Goal: Task Accomplishment & Management: Manage account settings

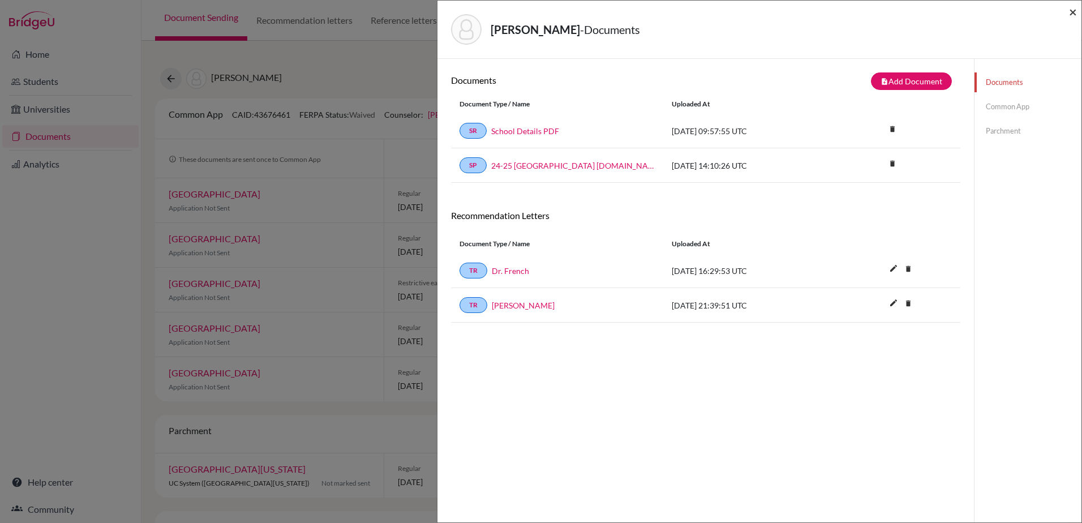
click at [1073, 10] on span "×" at bounding box center [1073, 11] width 8 height 16
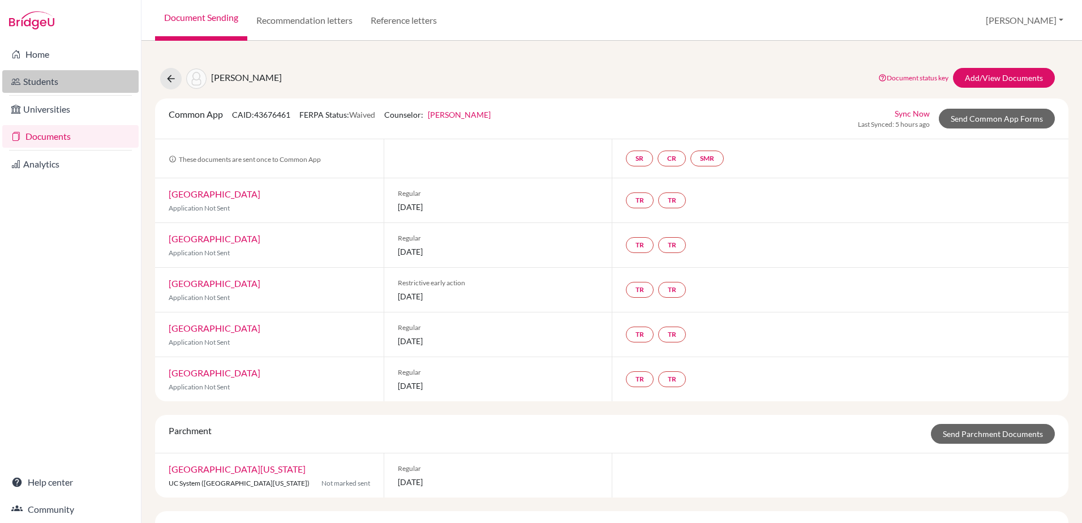
click at [93, 77] on link "Students" at bounding box center [70, 81] width 136 height 23
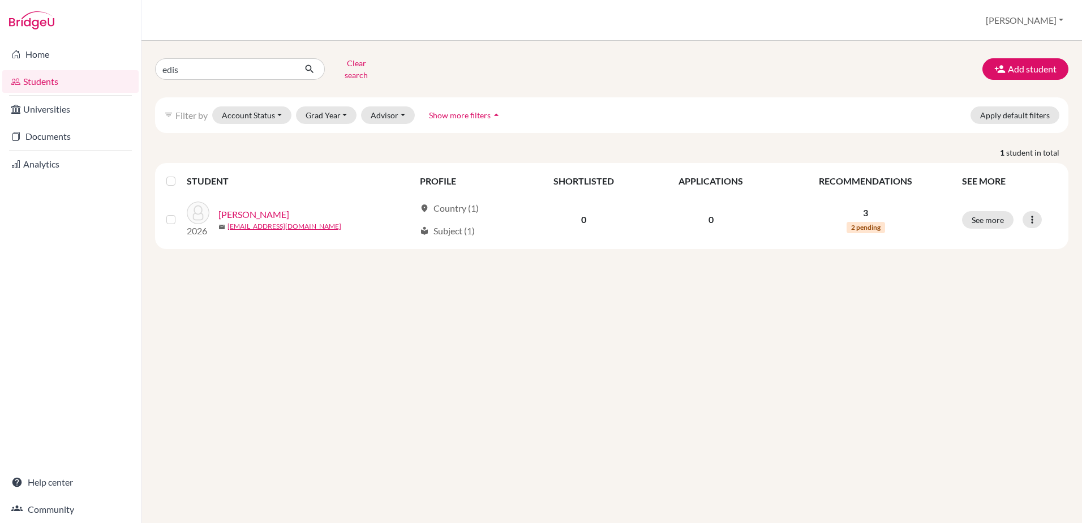
drag, startPoint x: 226, startPoint y: 78, endPoint x: 219, endPoint y: 70, distance: 10.4
click at [226, 77] on div "edis Clear search Add student filter_list Filter by Account Status Active accou…" at bounding box center [612, 151] width 914 height 195
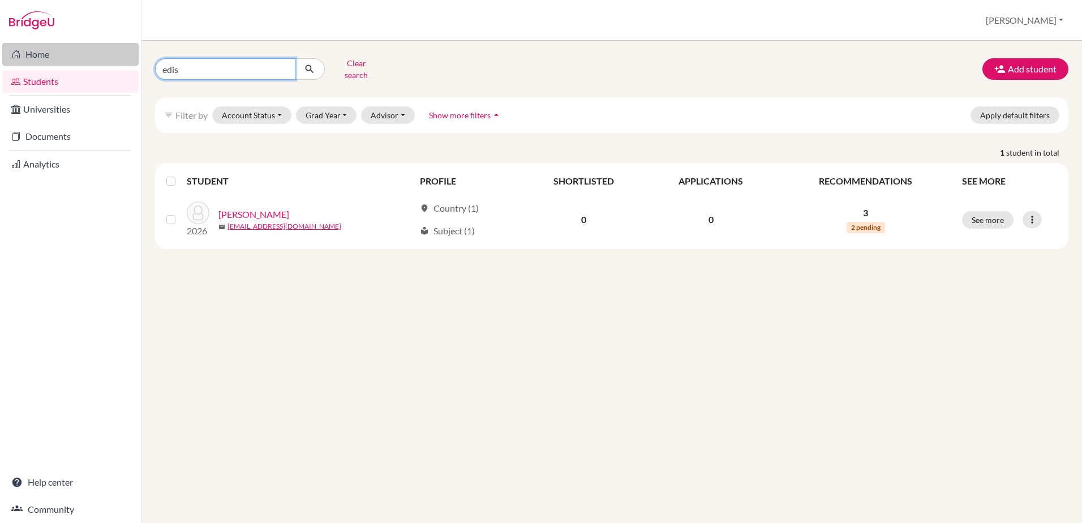
drag, startPoint x: 213, startPoint y: 66, endPoint x: 109, endPoint y: 55, distance: 104.8
click at [109, 55] on div "Home Students Universities Documents Analytics Help center Community Students o…" at bounding box center [541, 261] width 1082 height 523
type input "pran"
click button "submit" at bounding box center [310, 69] width 30 height 22
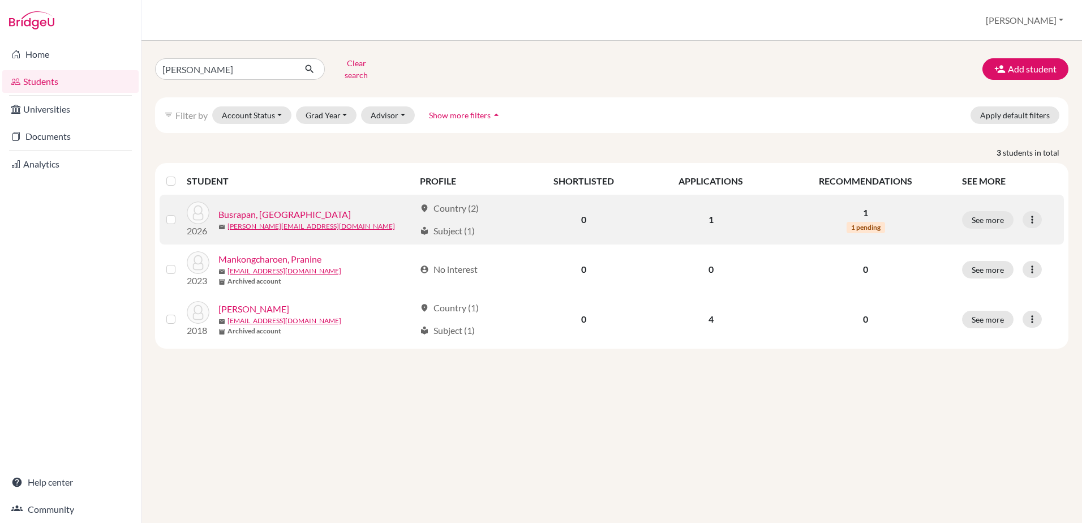
click at [271, 208] on link "Busrapan, [GEOGRAPHIC_DATA]" at bounding box center [285, 215] width 132 height 14
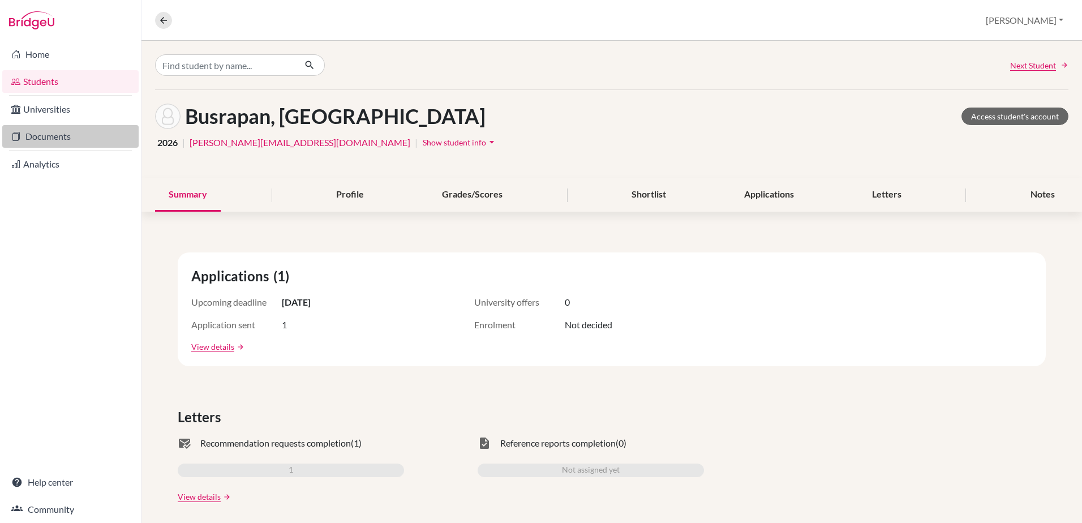
click at [50, 136] on link "Documents" at bounding box center [70, 136] width 136 height 23
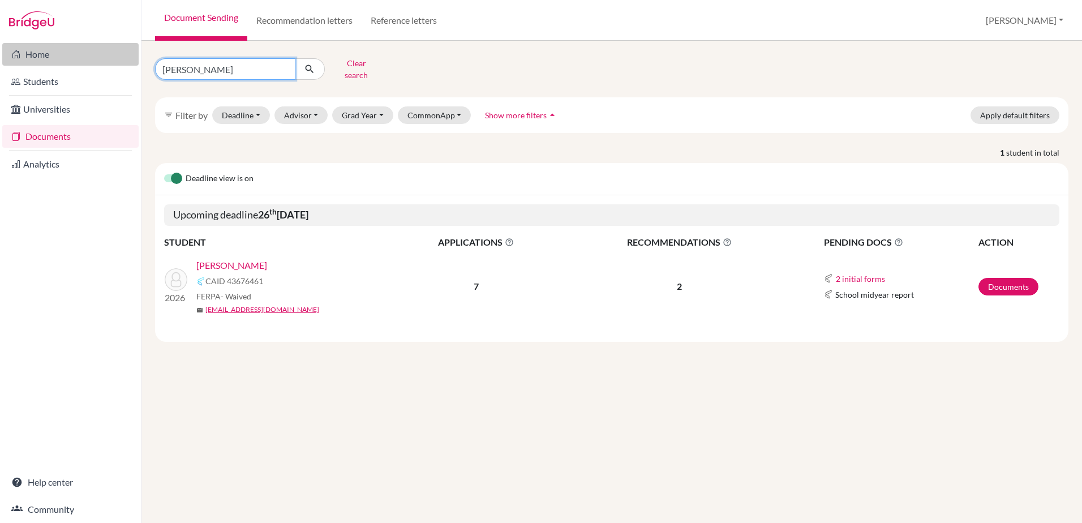
drag, startPoint x: 214, startPoint y: 72, endPoint x: 131, endPoint y: 56, distance: 84.2
click at [131, 56] on div "Home Students Universities Documents Analytics Help center Community Document S…" at bounding box center [541, 261] width 1082 height 523
type input "busp"
click button "submit" at bounding box center [310, 69] width 30 height 22
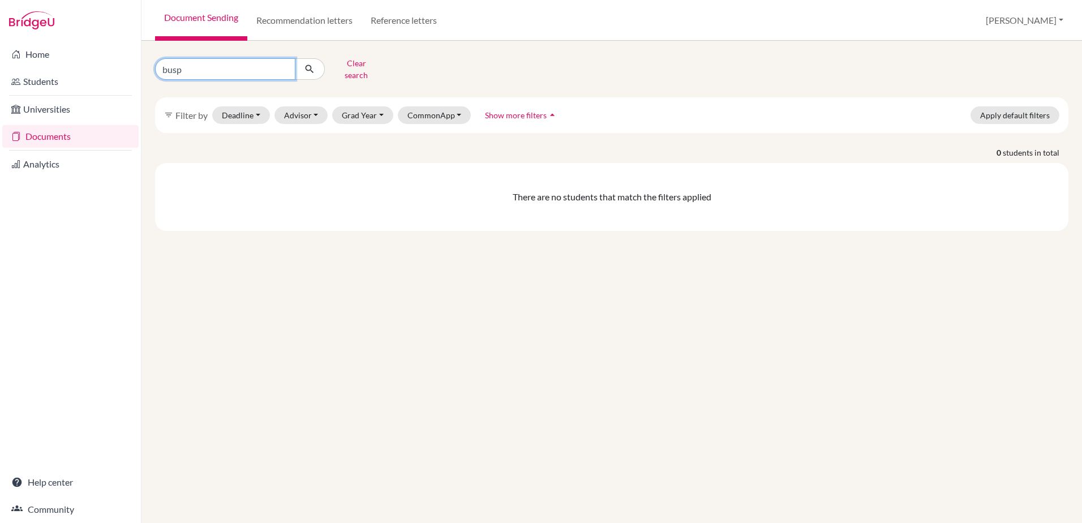
drag, startPoint x: 228, startPoint y: 66, endPoint x: 1, endPoint y: 57, distance: 227.2
click at [1, 57] on div "Home Students Universities Documents Analytics Help center Community Document S…" at bounding box center [541, 261] width 1082 height 523
type input "[PERSON_NAME]"
click button "submit" at bounding box center [310, 69] width 30 height 22
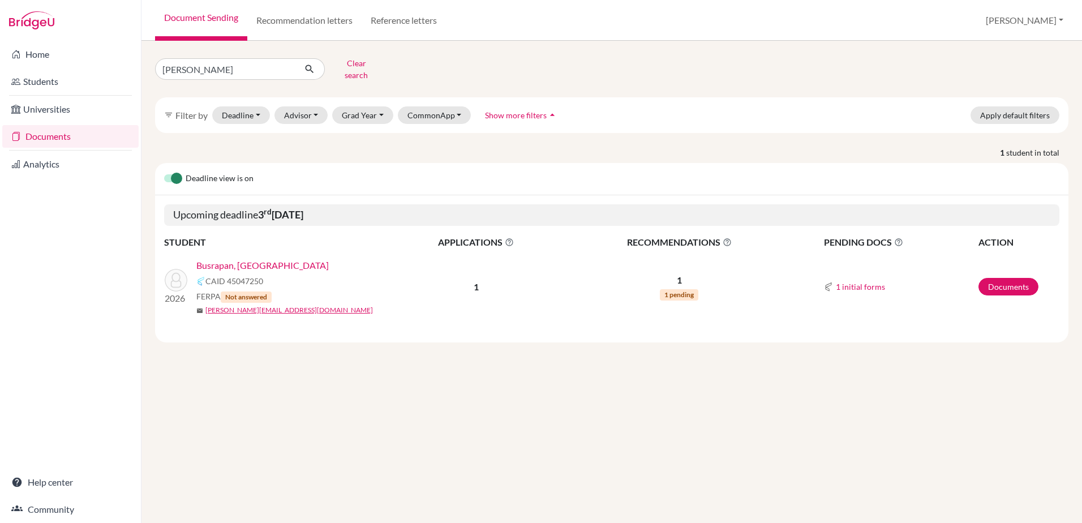
click at [239, 260] on link "Busrapan, [GEOGRAPHIC_DATA]" at bounding box center [262, 266] width 132 height 14
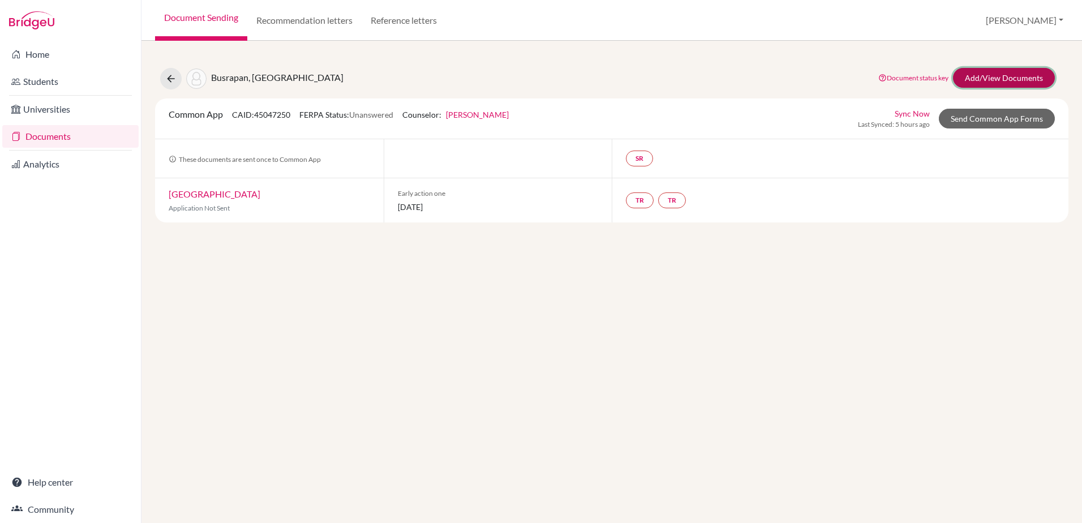
click at [991, 79] on link "Add/View Documents" at bounding box center [1004, 78] width 102 height 20
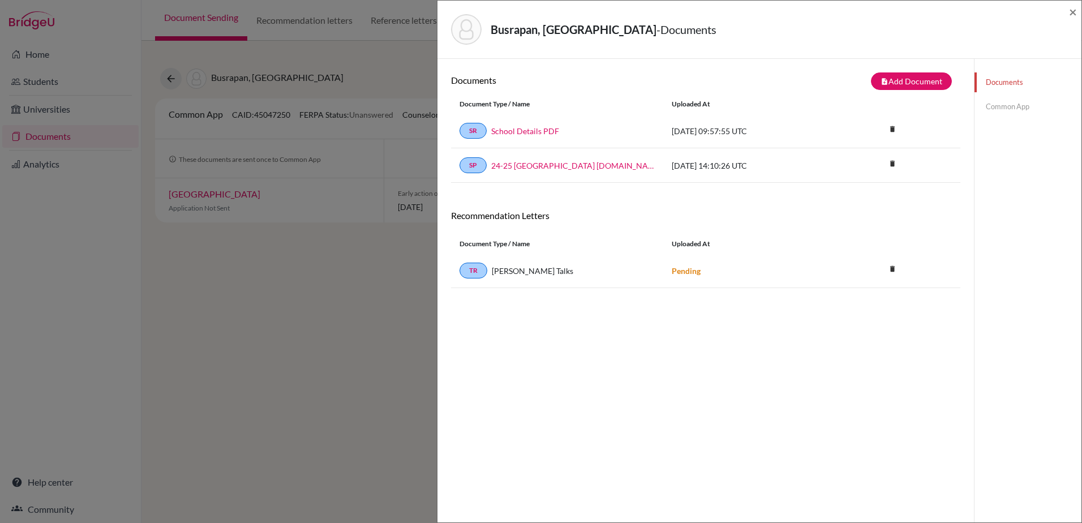
click at [1068, 12] on div "Busrapan, Pran - Documents ×" at bounding box center [759, 29] width 635 height 49
click at [1074, 5] on span "×" at bounding box center [1073, 11] width 8 height 16
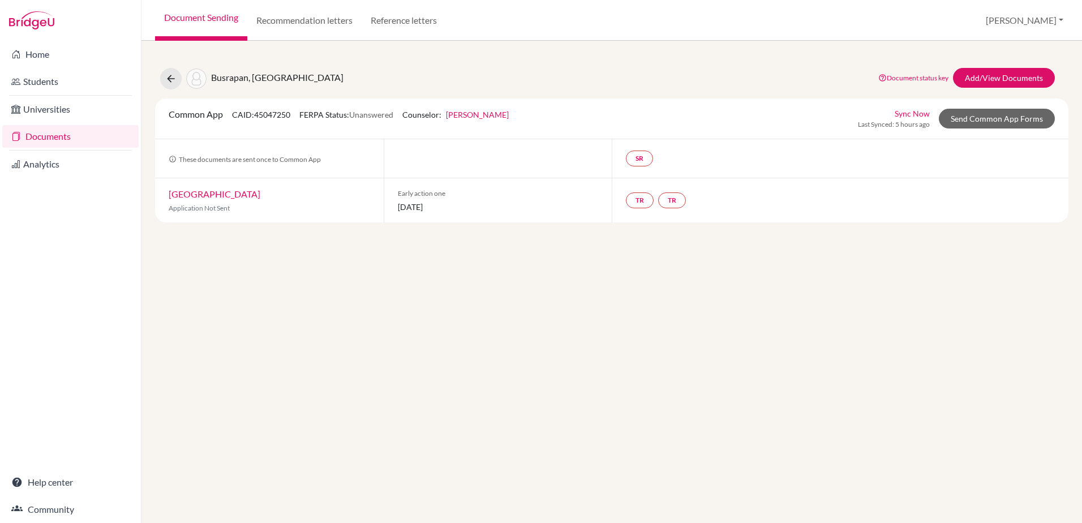
drag, startPoint x: 401, startPoint y: 115, endPoint x: 306, endPoint y: 117, distance: 95.1
click at [306, 117] on div "Common App CAID: 45047250 FERPA Status: Unanswered Counselor: William Guast Fir…" at bounding box center [338, 119] width 357 height 22
click at [178, 80] on button at bounding box center [171, 79] width 22 height 22
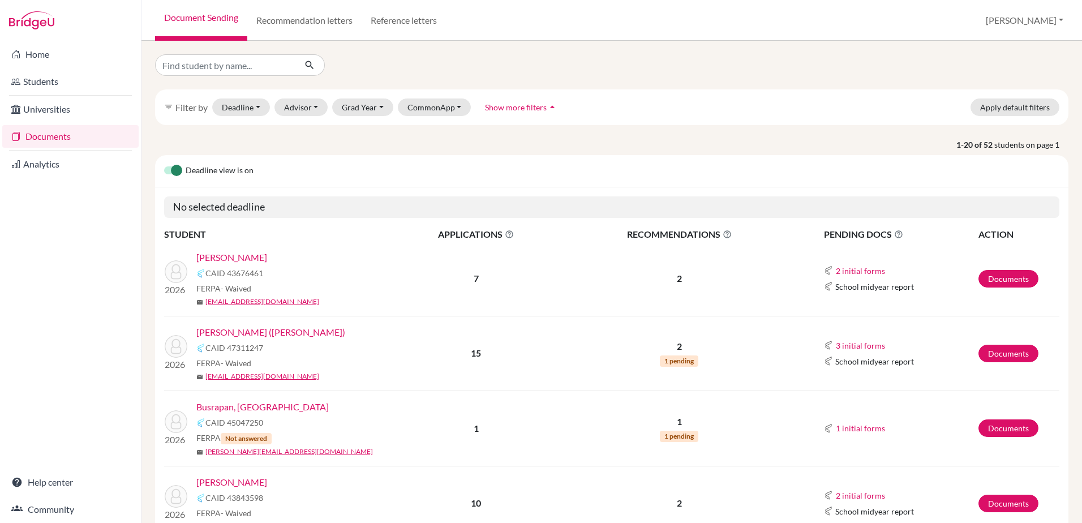
scroll to position [170, 0]
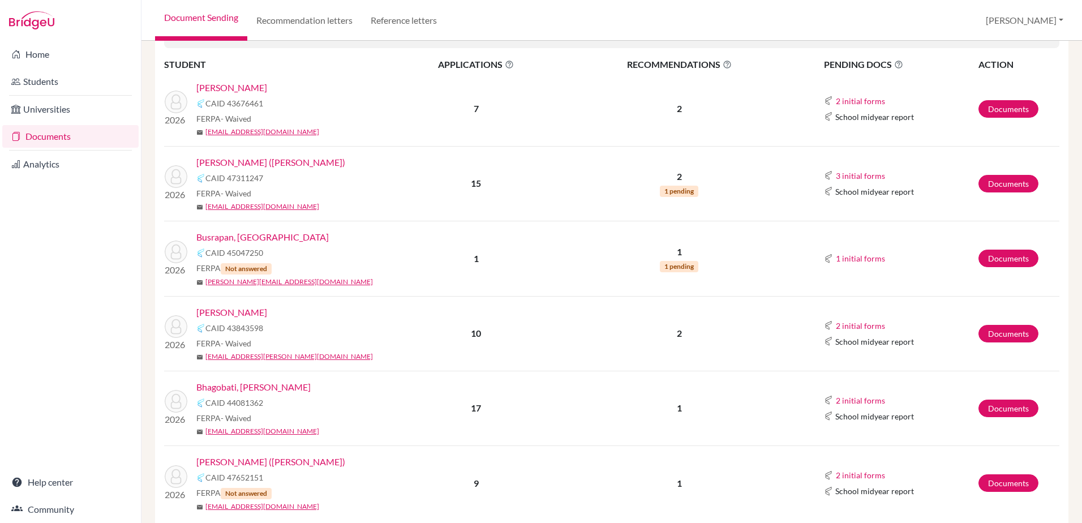
drag, startPoint x: 219, startPoint y: 238, endPoint x: 228, endPoint y: 241, distance: 8.8
click at [219, 238] on link "Busrapan, [GEOGRAPHIC_DATA]" at bounding box center [262, 237] width 132 height 14
